Goal: Find specific page/section: Find specific page/section

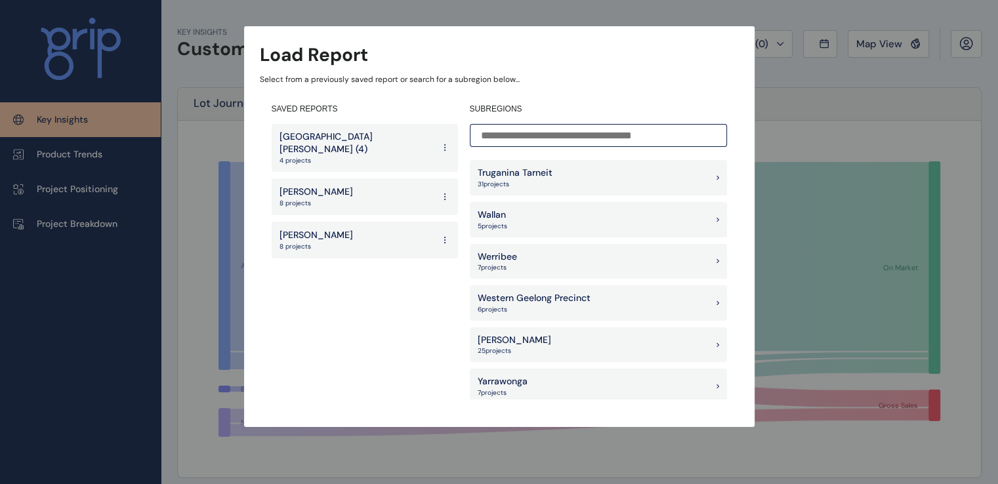
scroll to position [1147, 0]
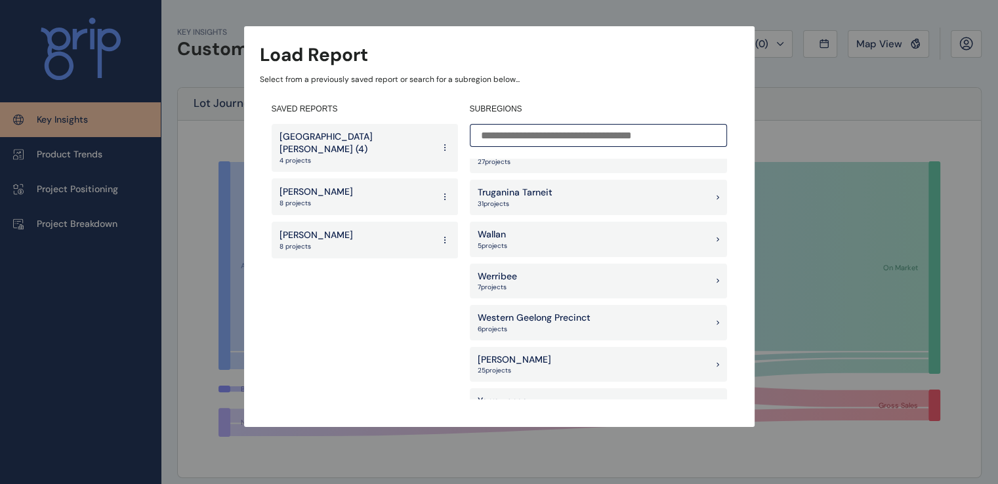
click at [561, 326] on p "6 project s" at bounding box center [534, 329] width 113 height 9
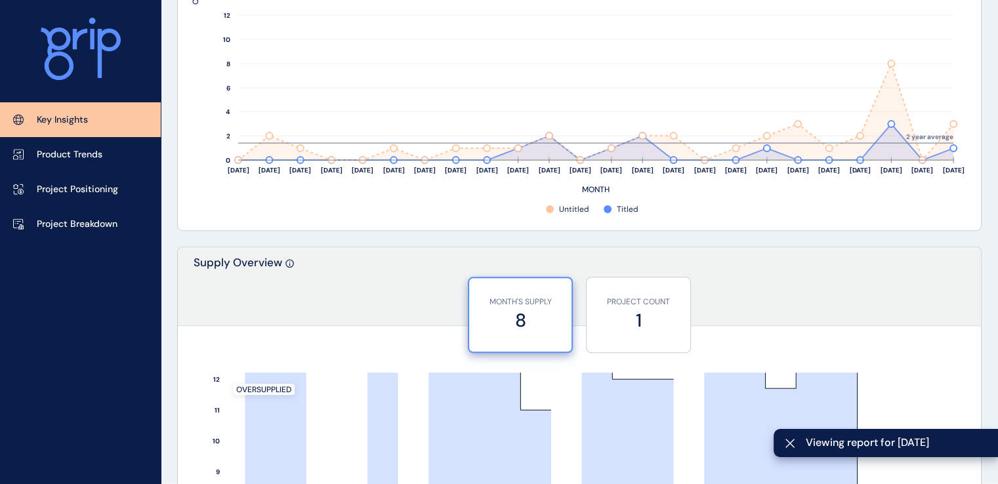
scroll to position [853, 0]
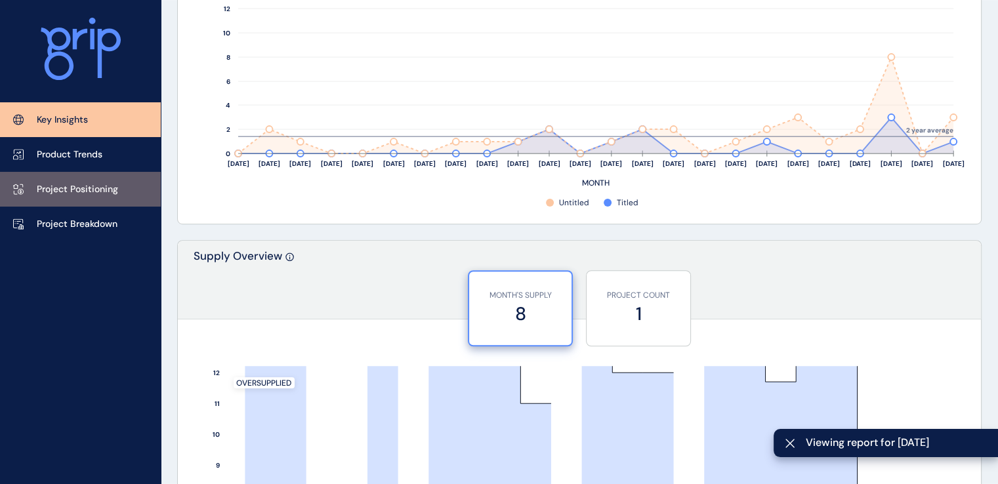
click at [117, 190] on link "Project Positioning" at bounding box center [80, 189] width 161 height 35
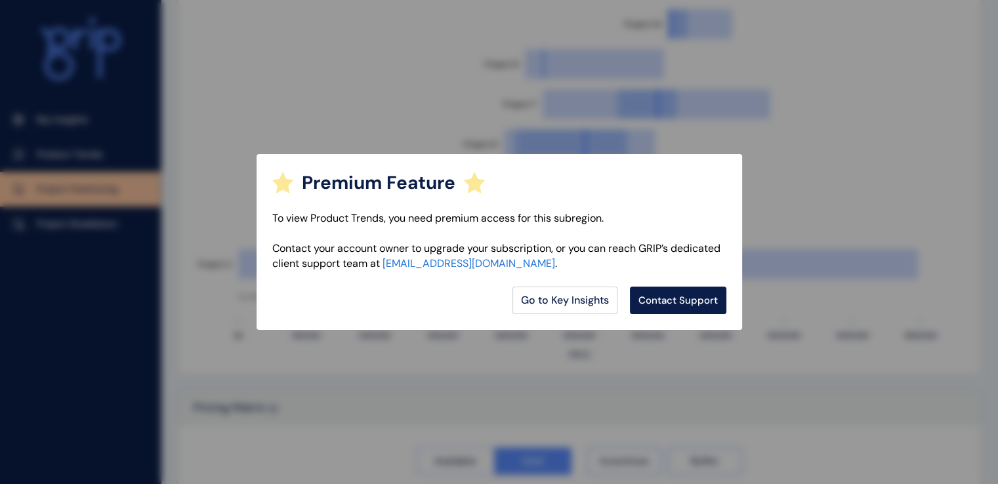
click at [824, 219] on div "Premium Feature To view Product Trends, you need premium access for this subreg…" at bounding box center [499, 242] width 998 height 484
click at [662, 112] on div "Premium Feature To view Product Trends, you need premium access for this subreg…" at bounding box center [499, 242] width 998 height 484
click at [408, 103] on div "Premium Feature To view Product Trends, you need premium access for this subreg…" at bounding box center [499, 242] width 998 height 484
click at [89, 151] on div "Premium Feature To view Product Trends, you need premium access for this subreg…" at bounding box center [499, 242] width 998 height 484
click at [570, 308] on link "Go to Key Insights" at bounding box center [565, 301] width 105 height 28
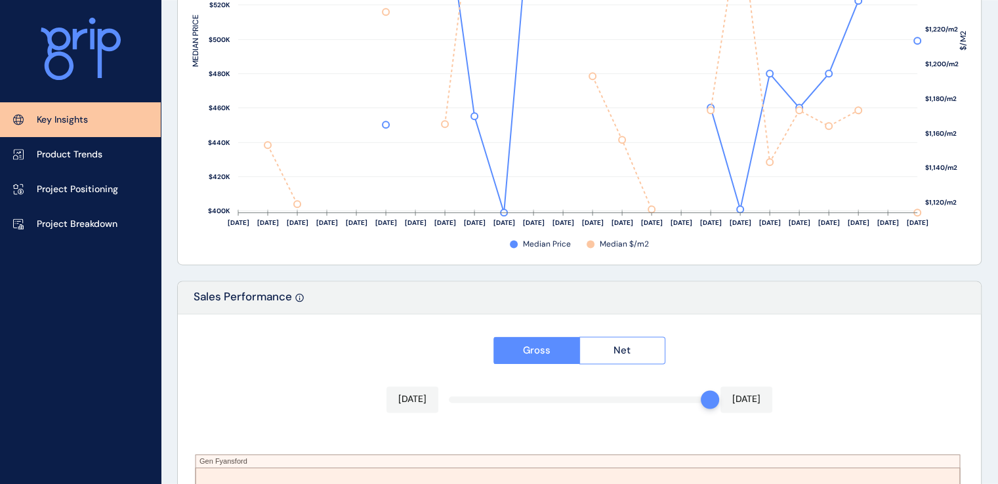
scroll to position [2277, 0]
